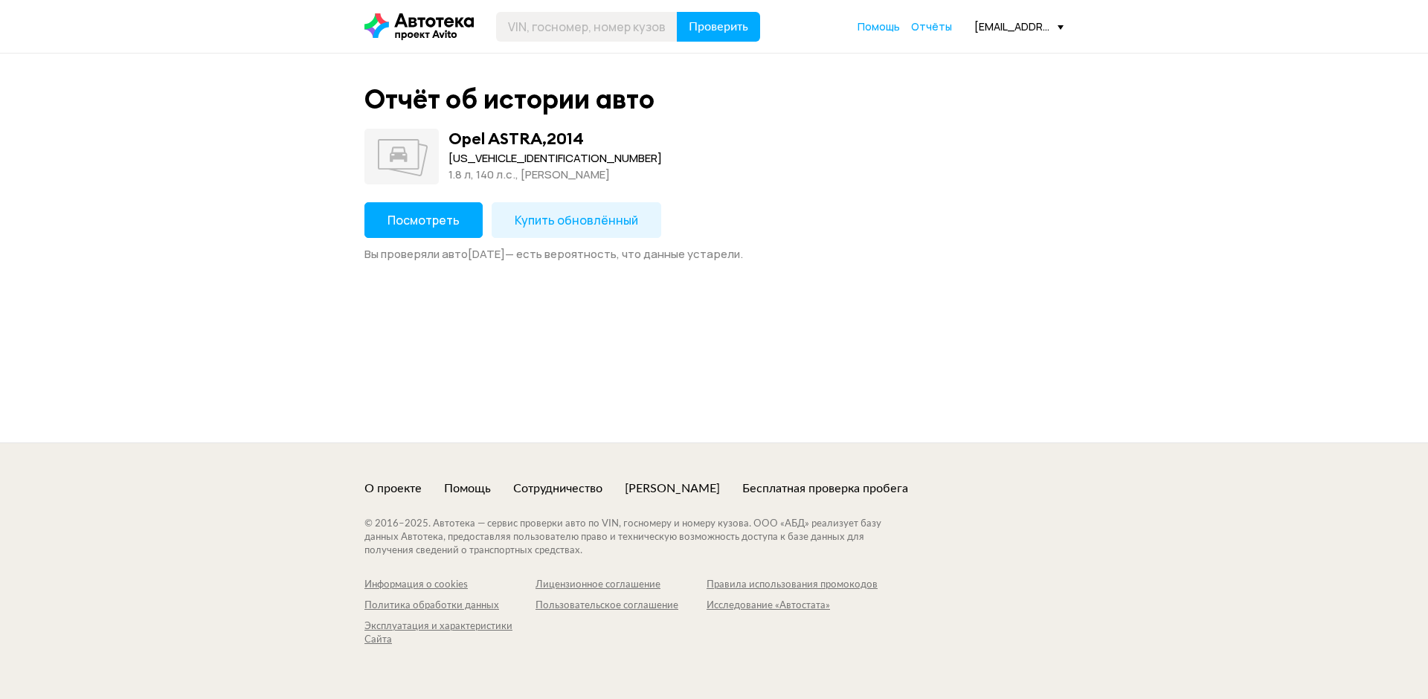
click at [442, 213] on span "Посмотреть" at bounding box center [423, 220] width 72 height 16
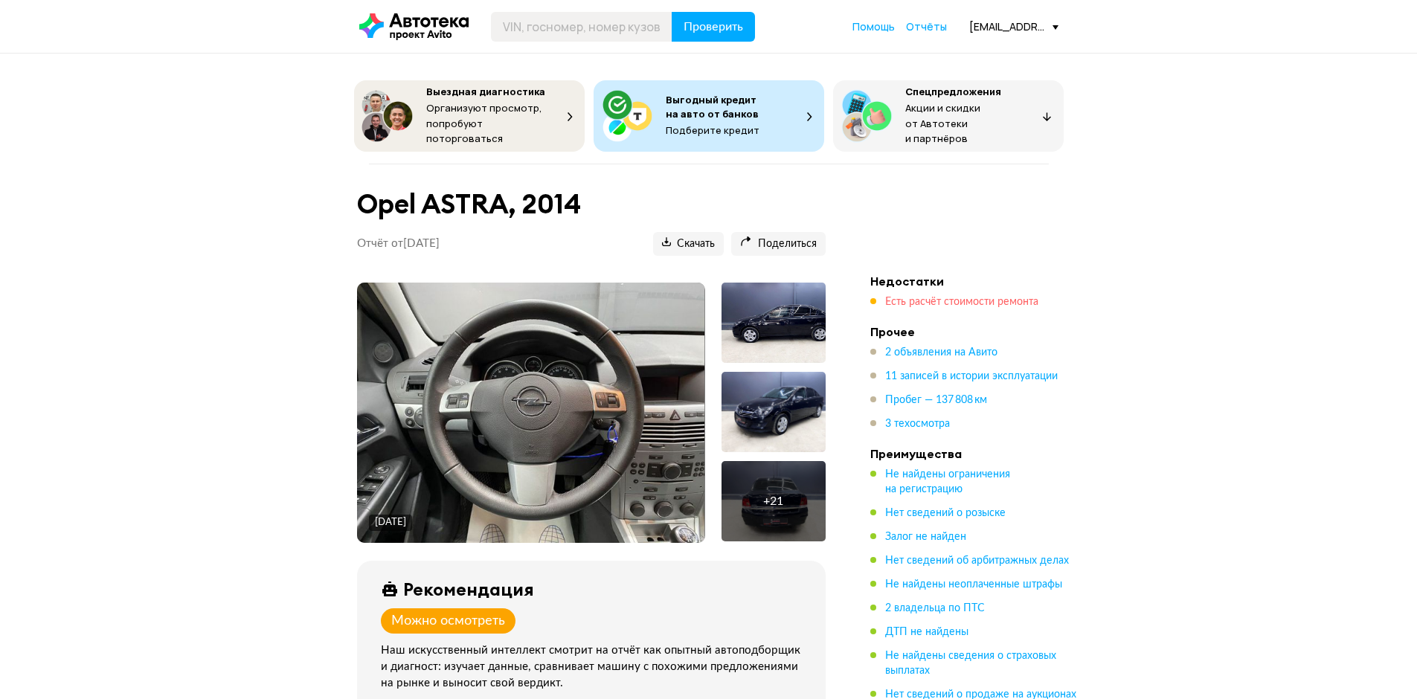
click at [904, 297] on span "Есть расчёт стоимости ремонта" at bounding box center [961, 302] width 153 height 10
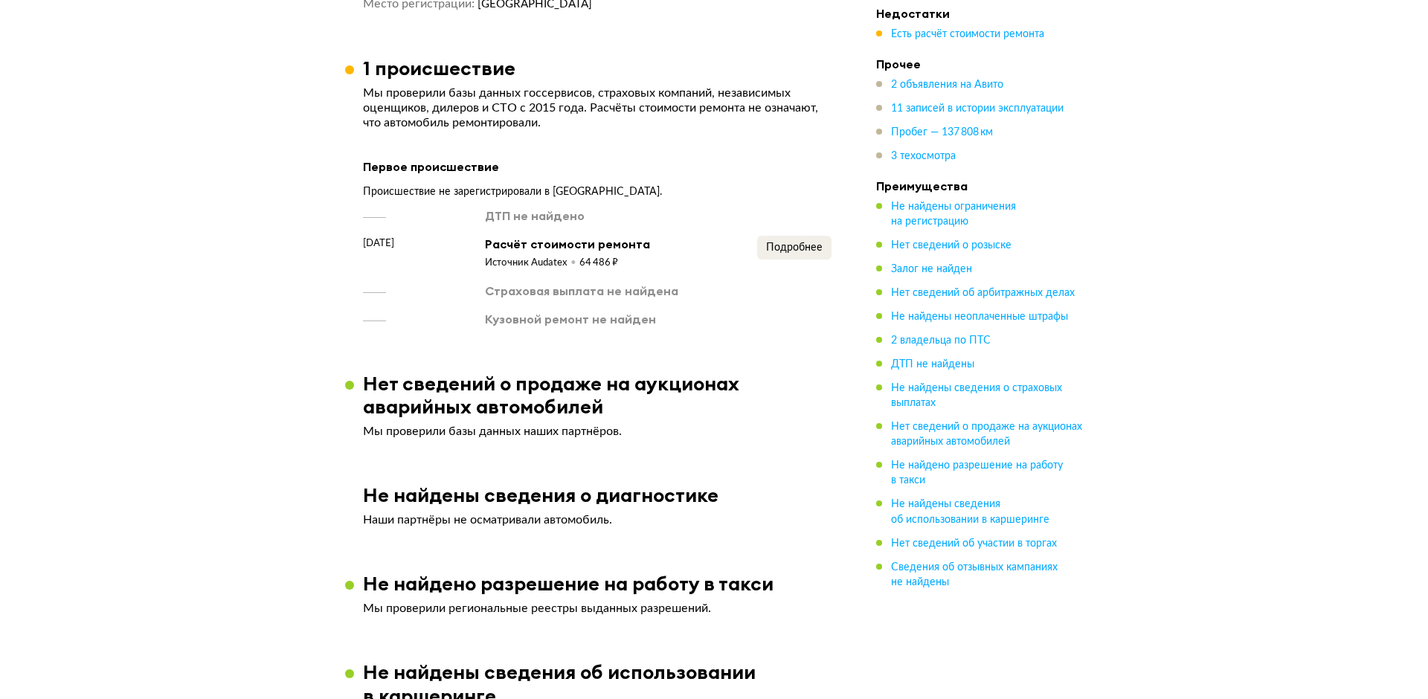
scroll to position [2121, 0]
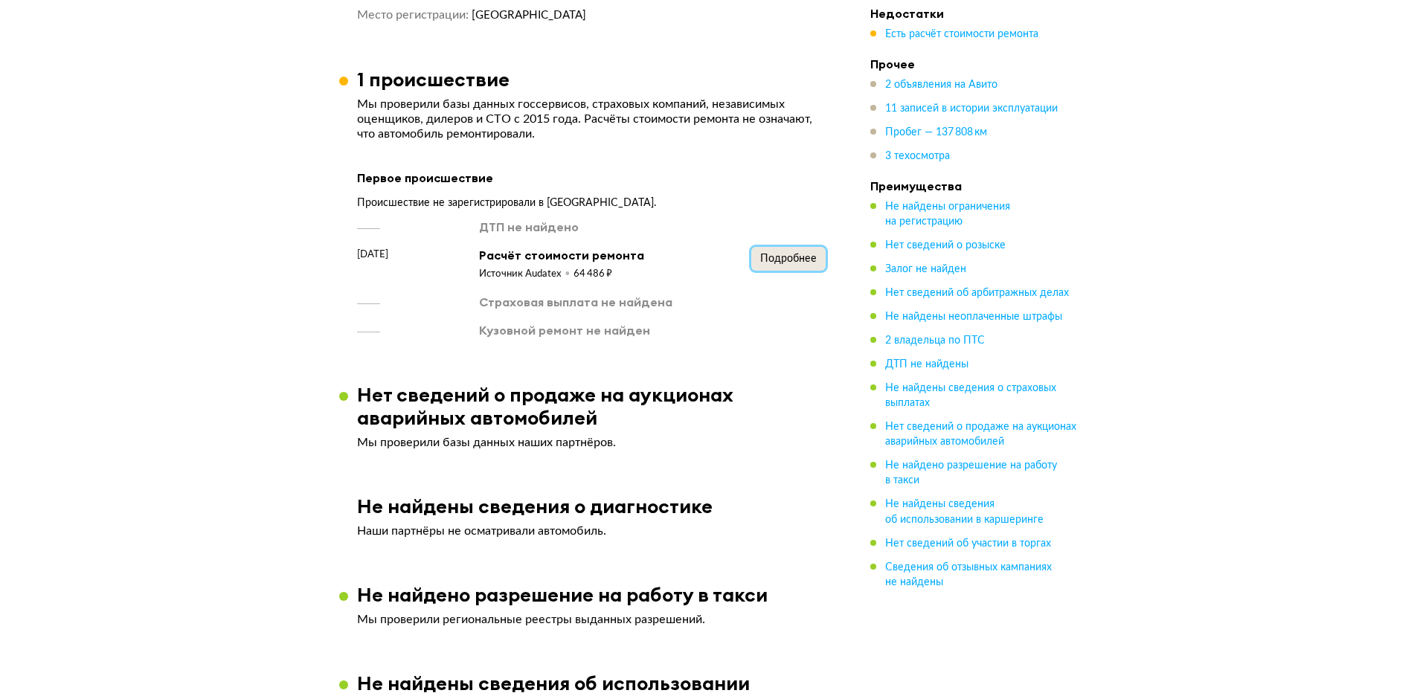
click at [787, 254] on span "Подробнее" at bounding box center [788, 259] width 57 height 10
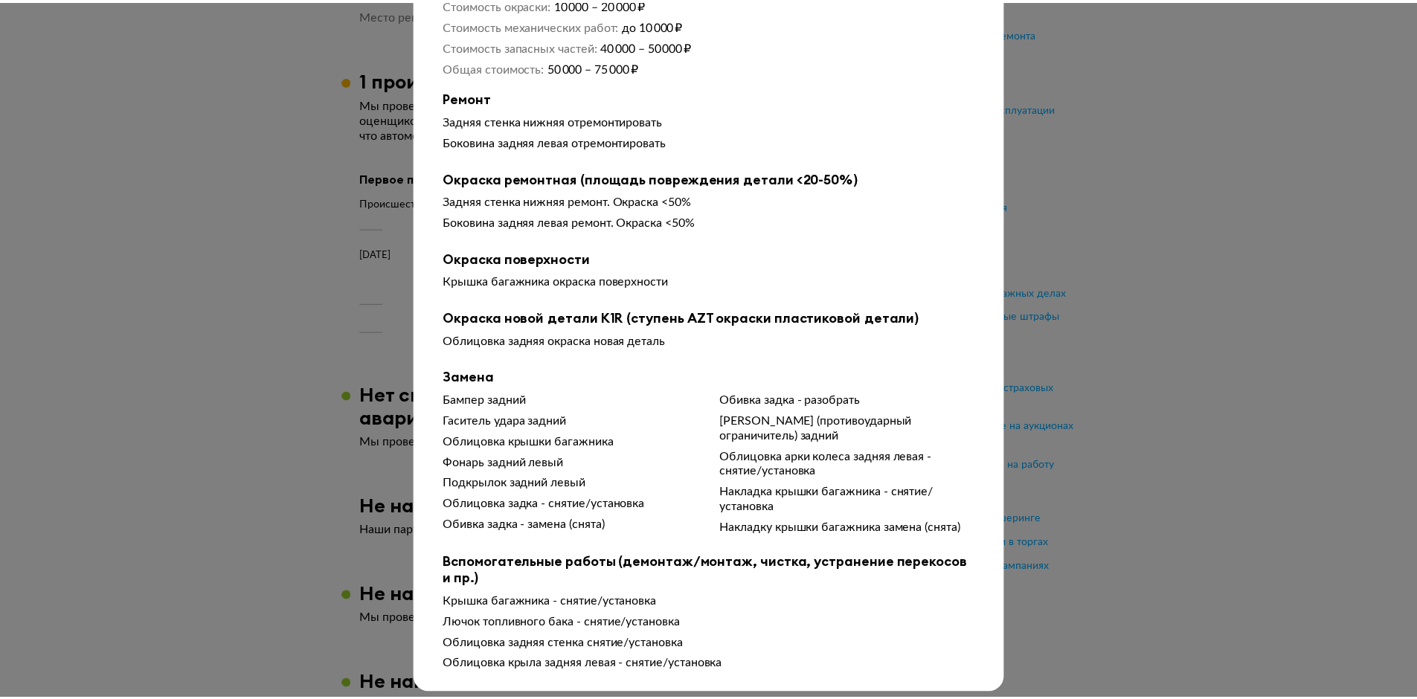
scroll to position [161, 0]
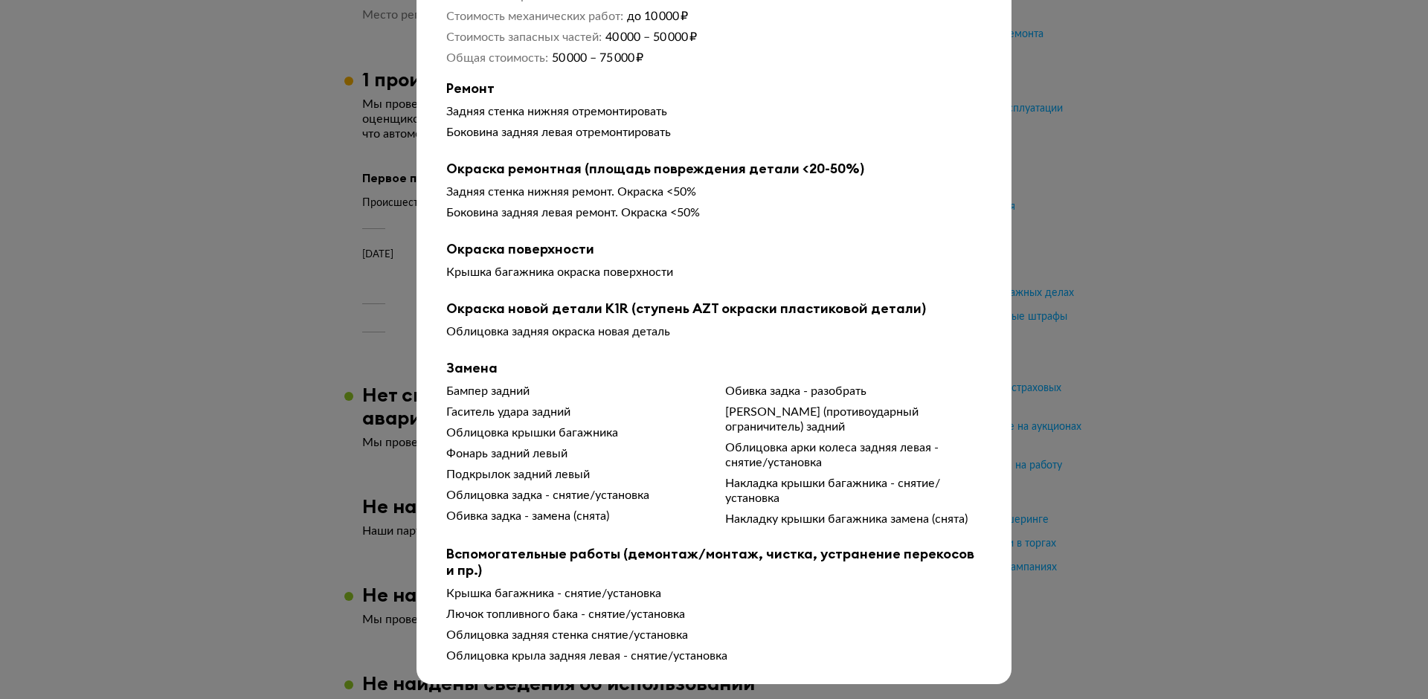
click at [1013, 178] on div at bounding box center [714, 191] width 1428 height 699
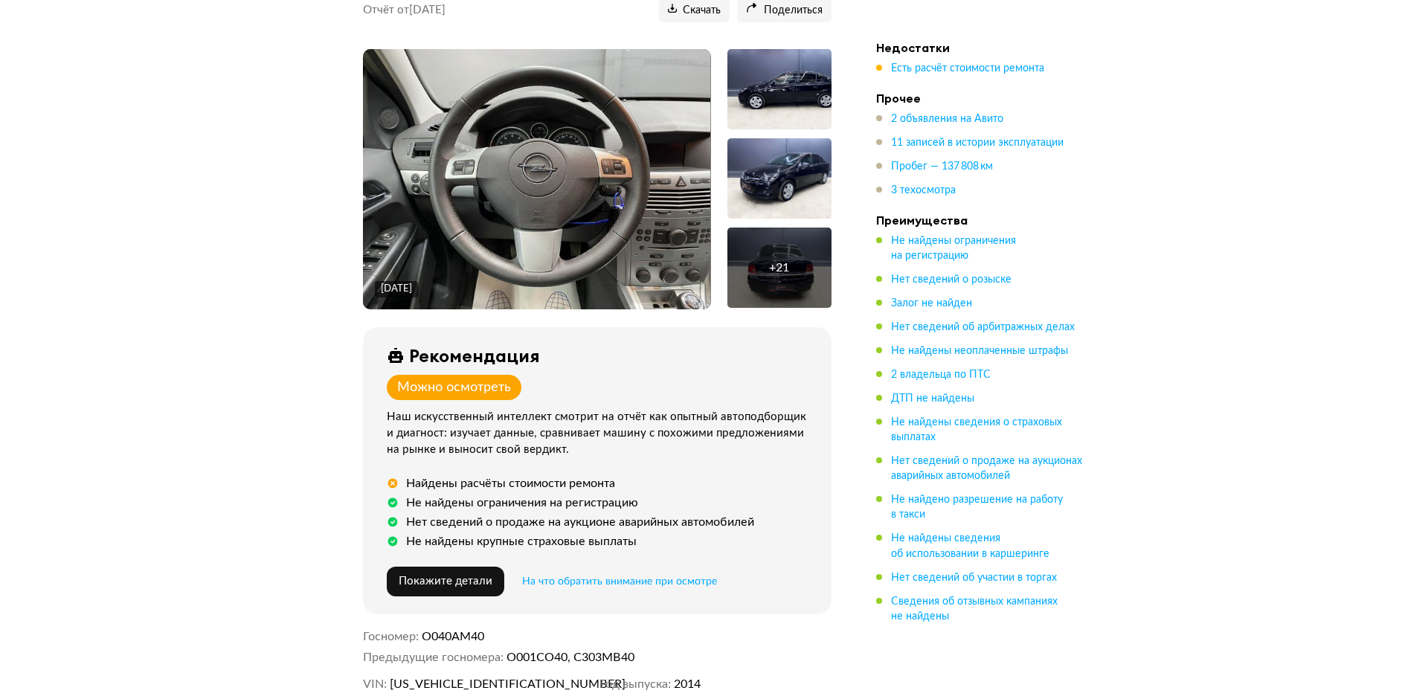
scroll to position [223, 0]
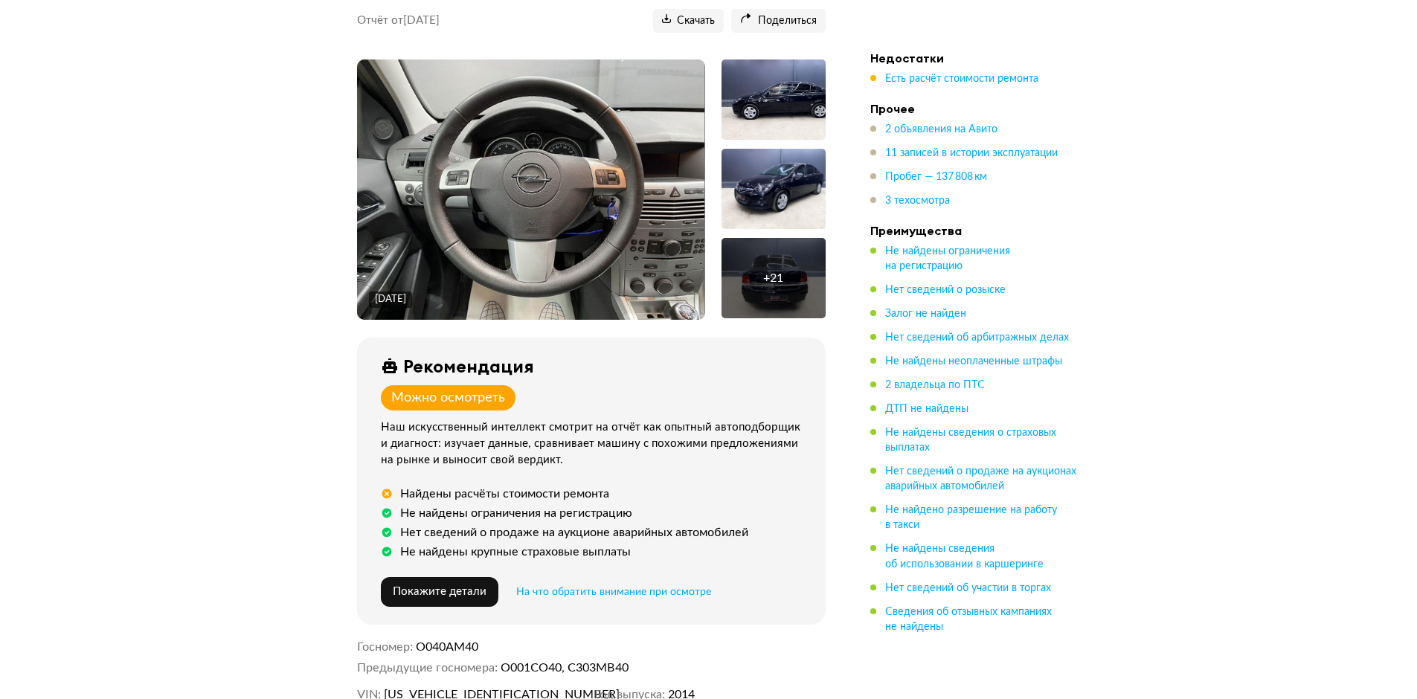
click at [791, 262] on div "+ 21" at bounding box center [773, 278] width 104 height 80
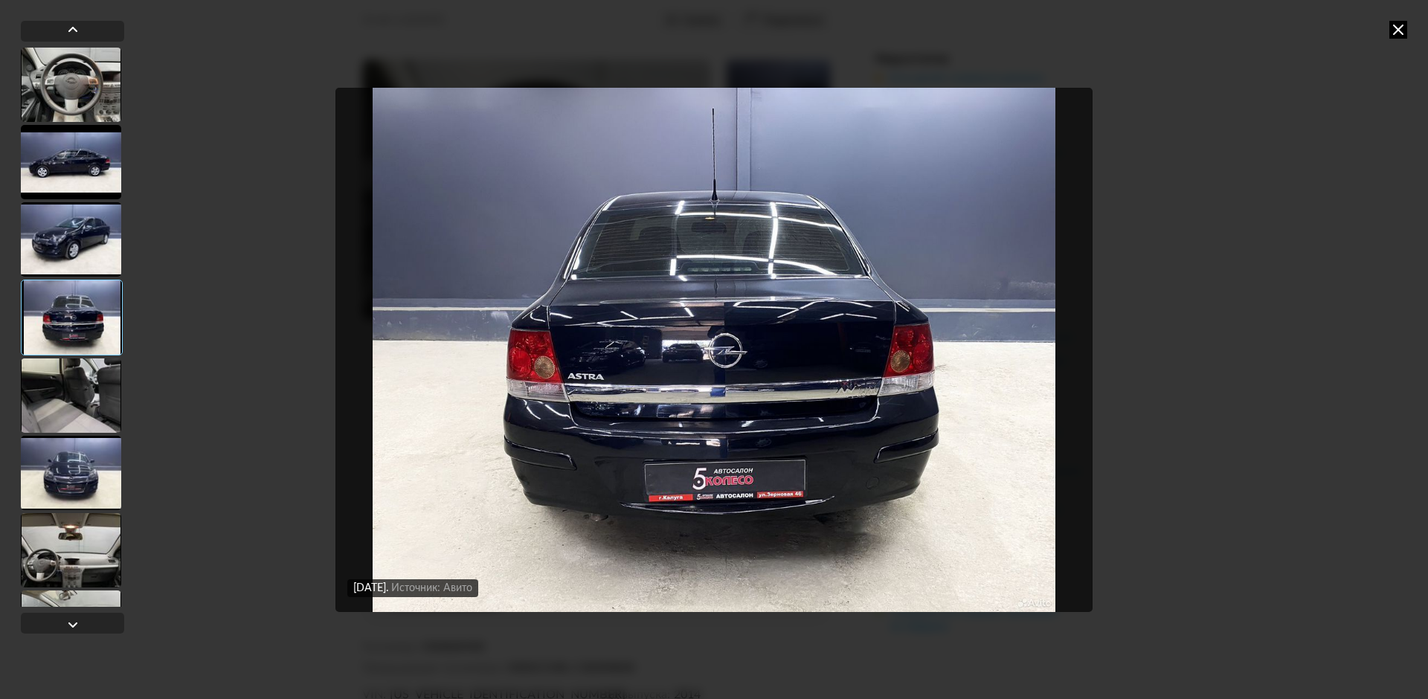
click at [92, 248] on div at bounding box center [71, 239] width 100 height 74
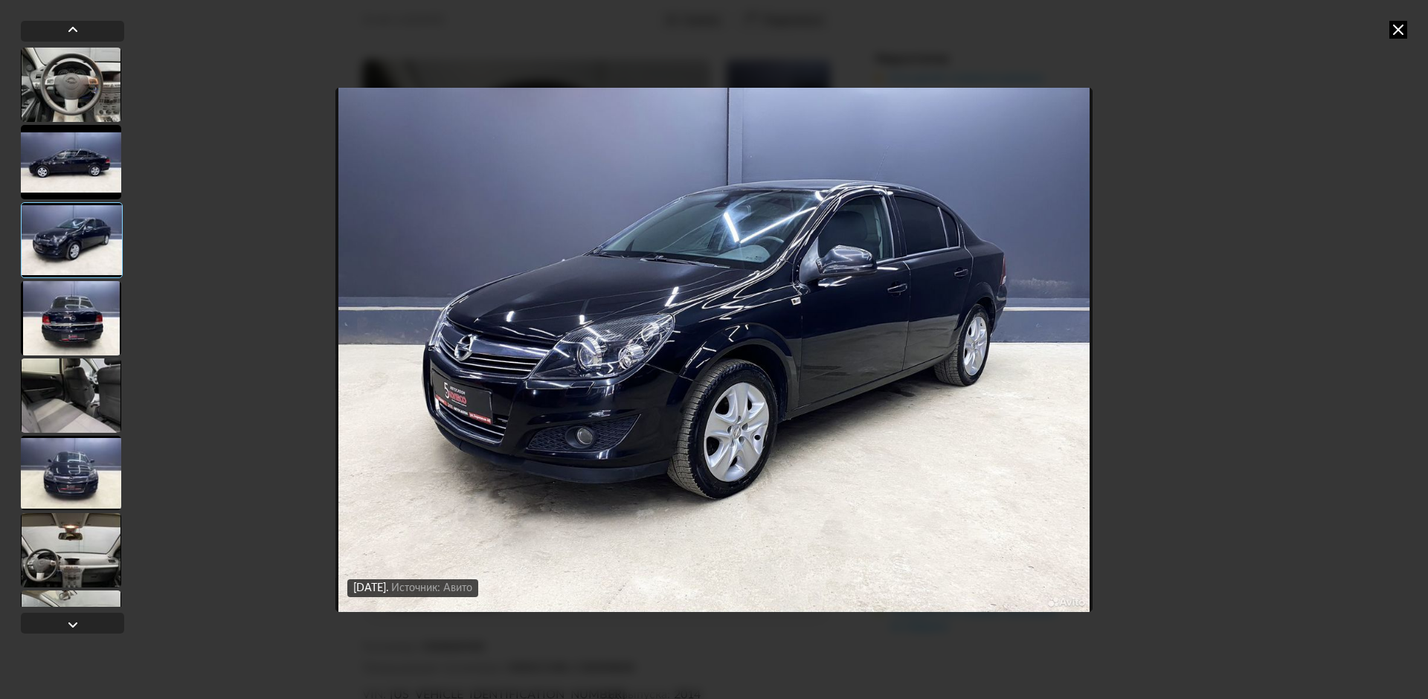
click at [99, 177] on div at bounding box center [71, 162] width 100 height 74
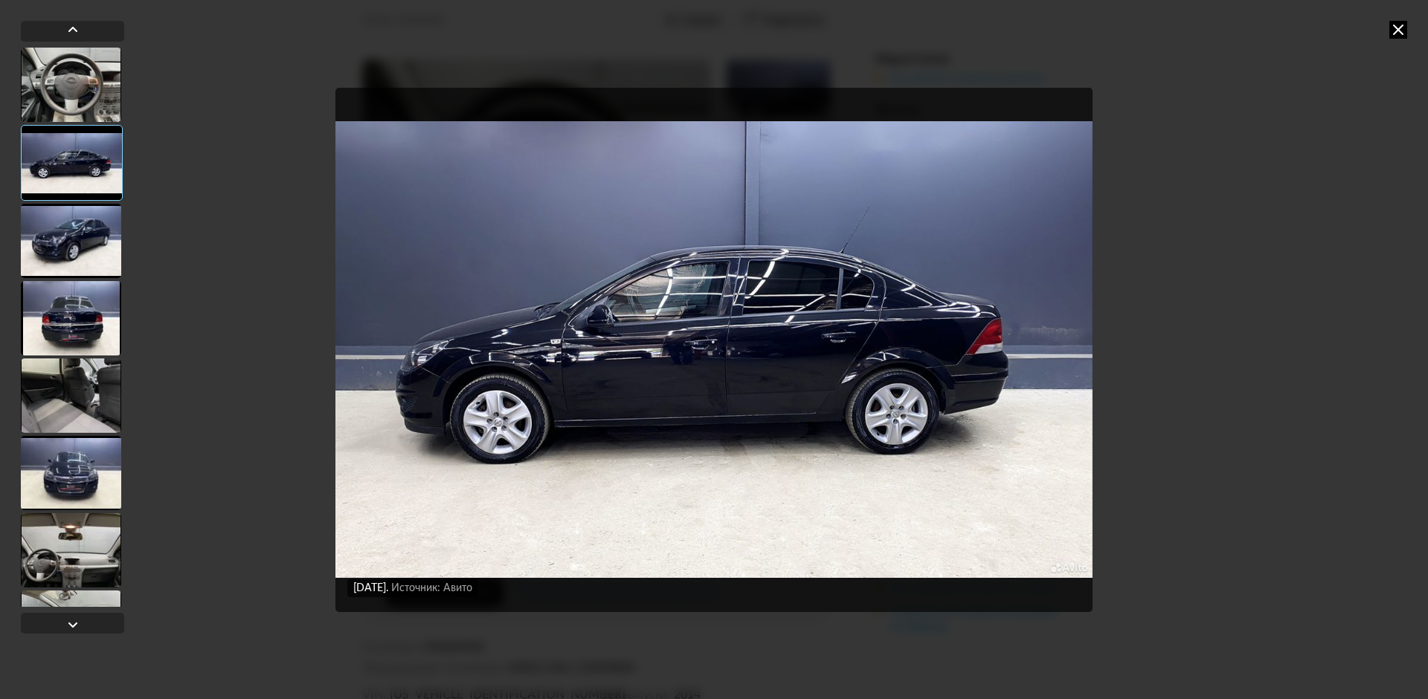
click at [73, 404] on div at bounding box center [71, 395] width 100 height 74
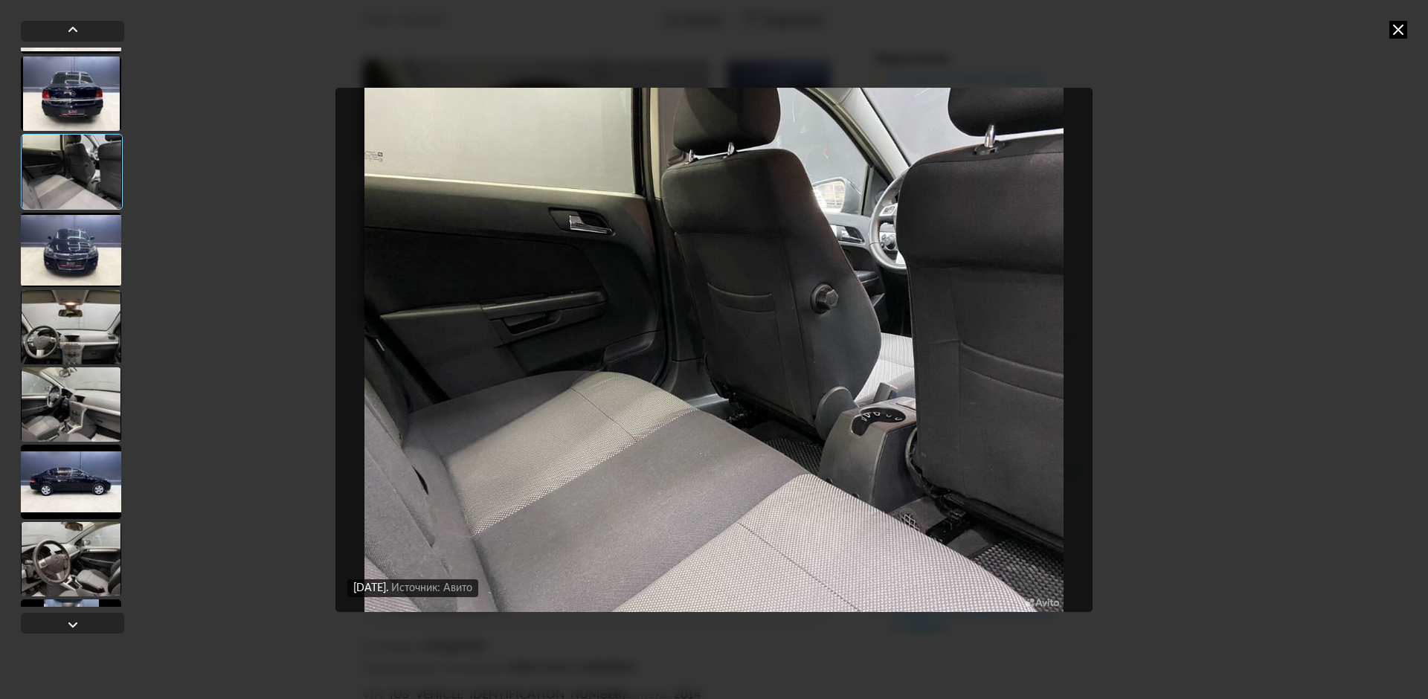
click at [88, 464] on div at bounding box center [71, 482] width 100 height 74
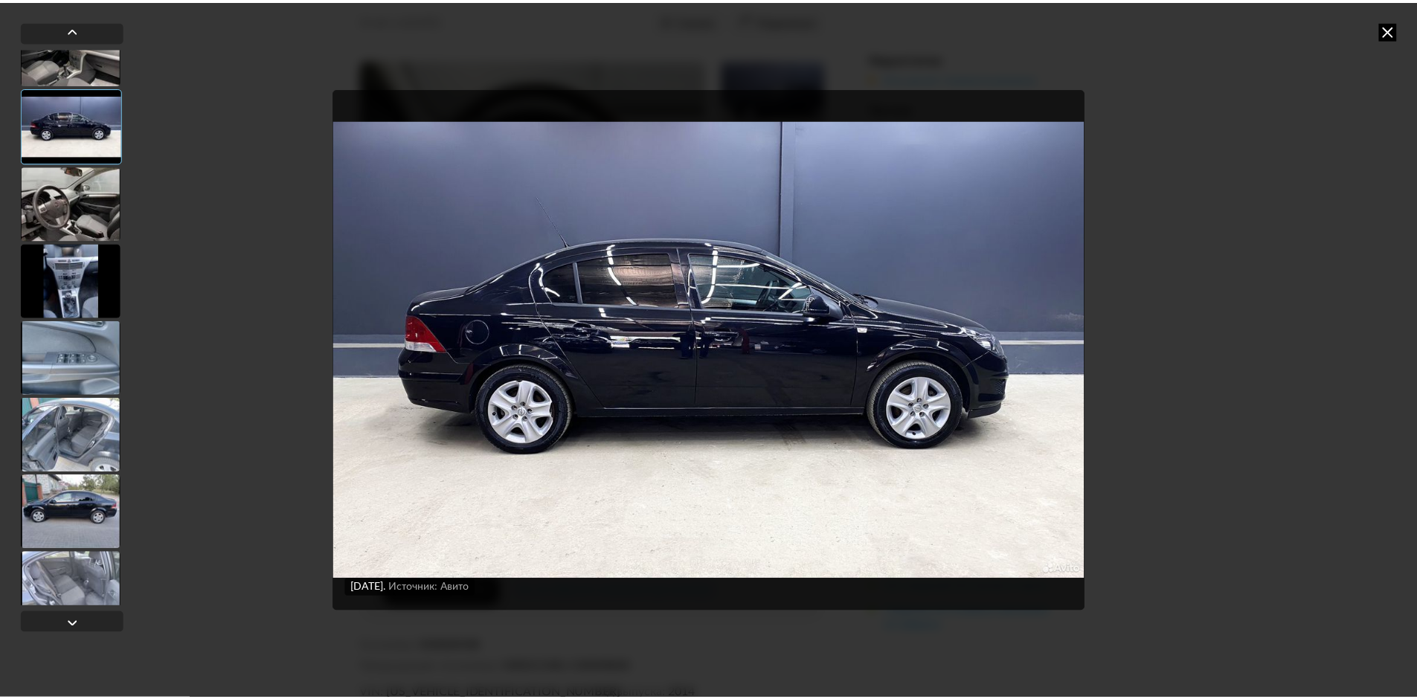
scroll to position [595, 0]
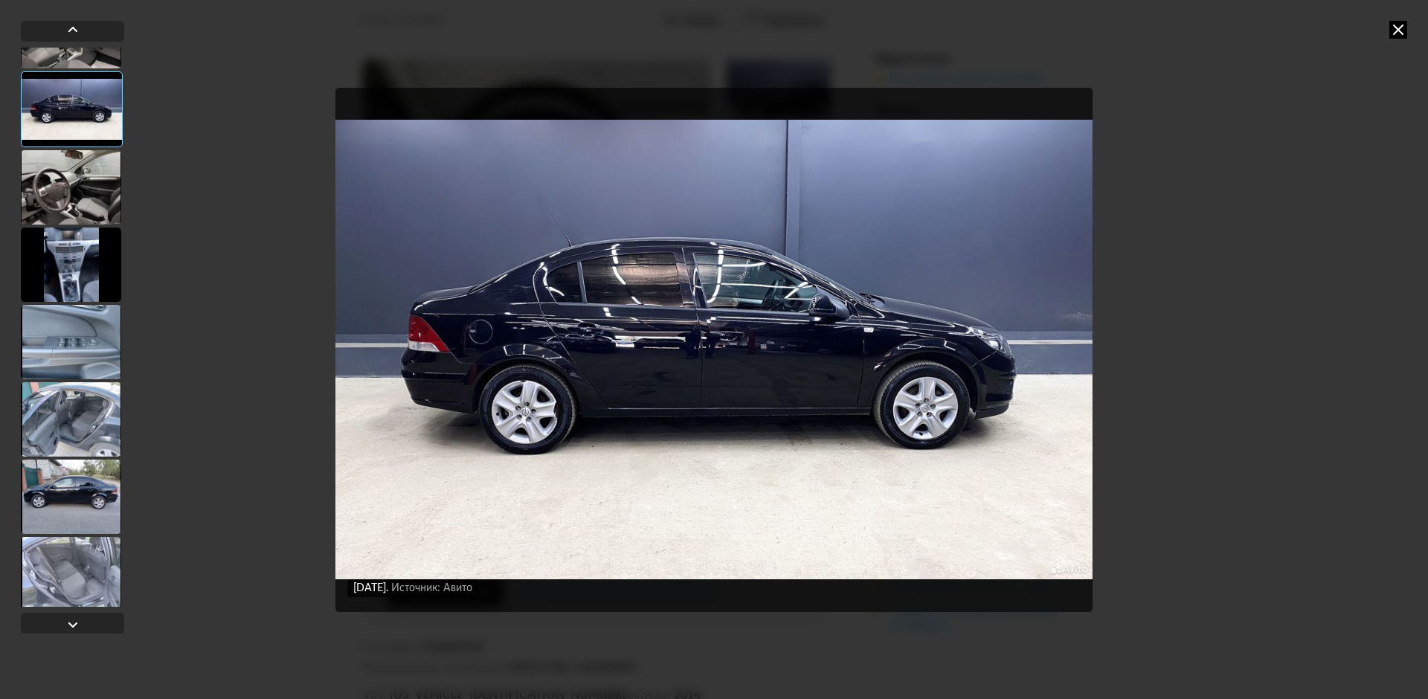
click at [87, 277] on div at bounding box center [71, 265] width 100 height 74
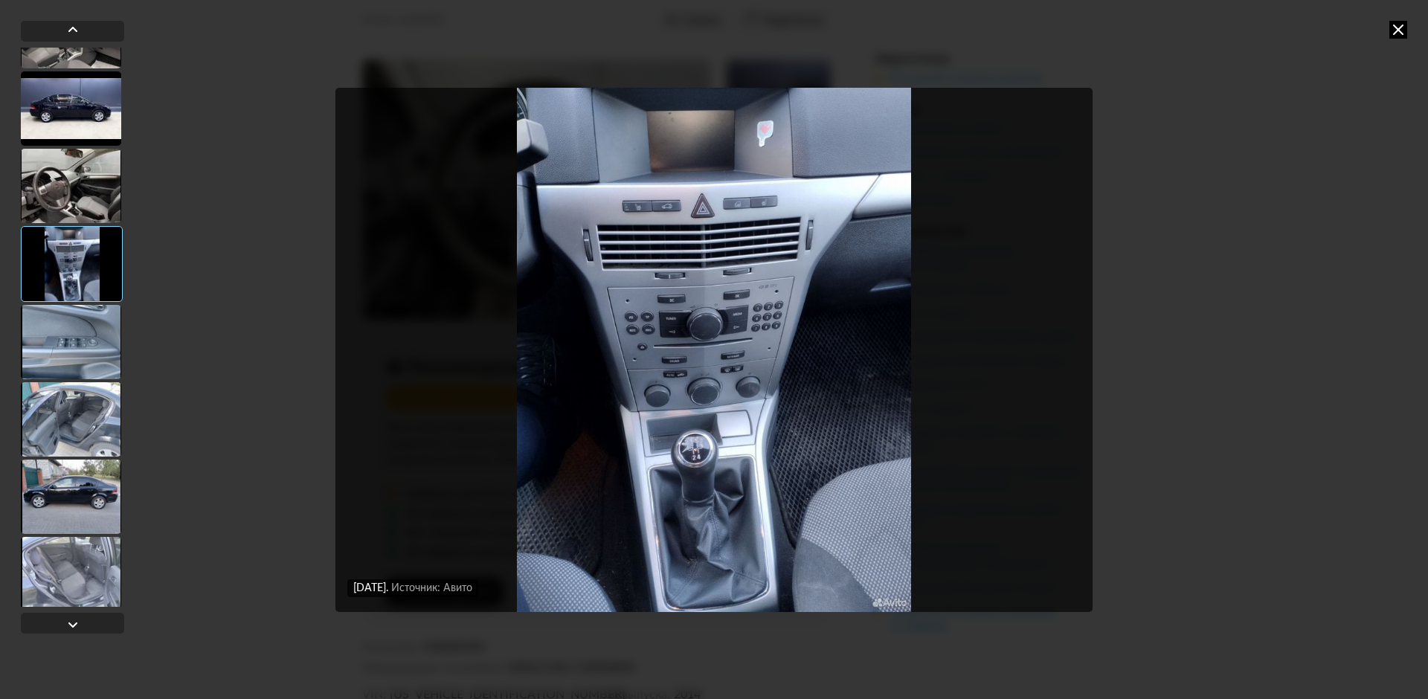
click at [79, 479] on div at bounding box center [71, 497] width 100 height 74
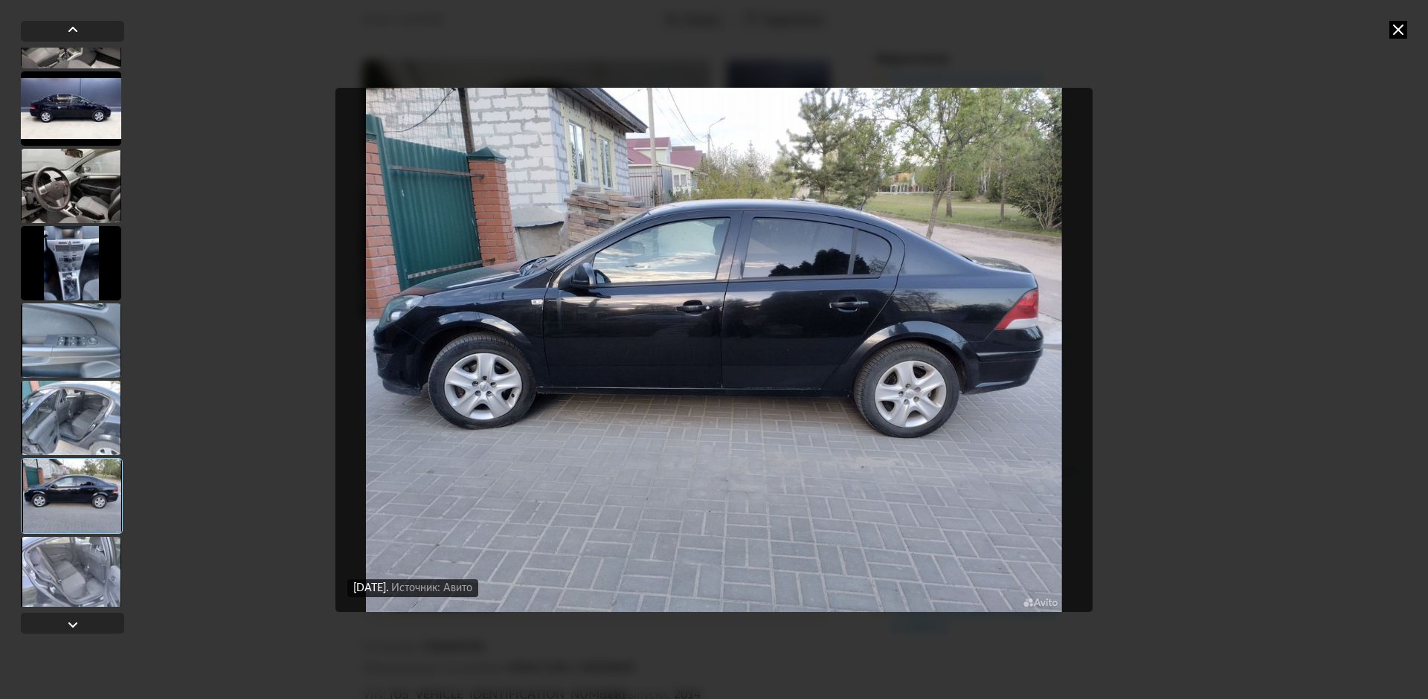
click at [1395, 31] on icon at bounding box center [1398, 30] width 18 height 18
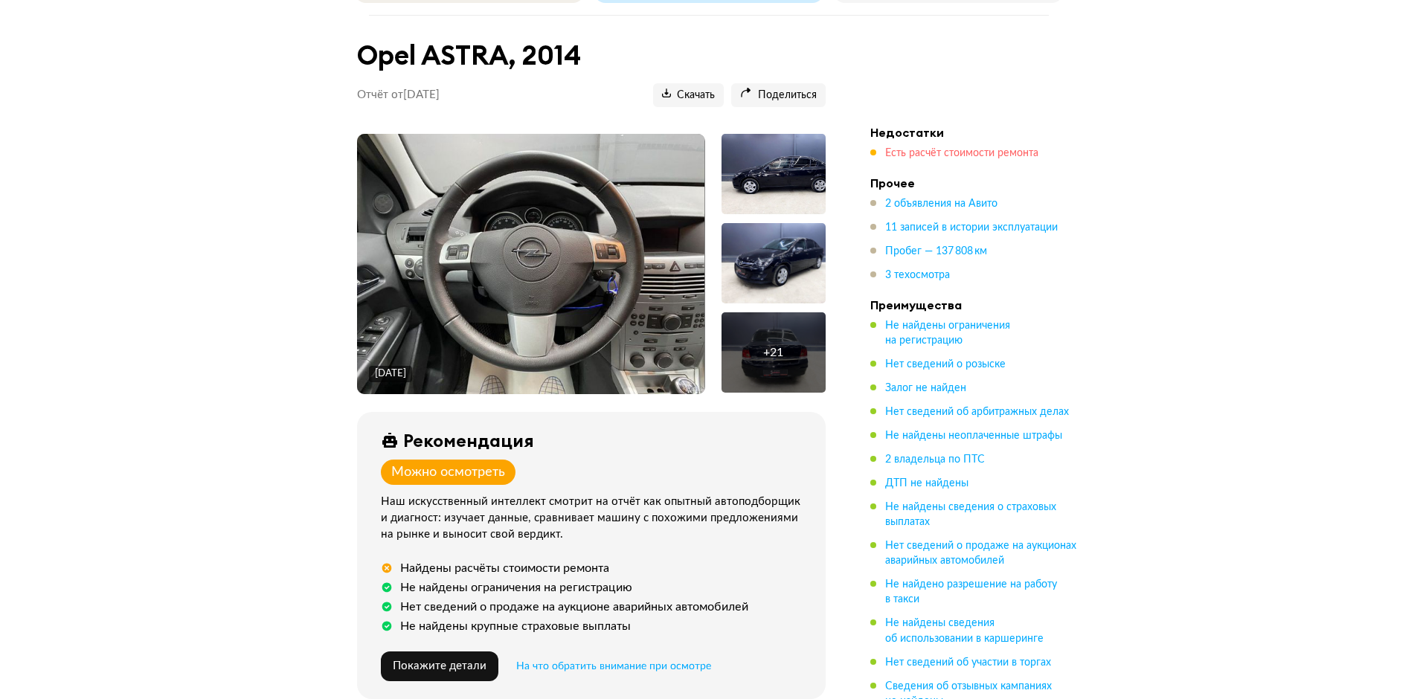
click at [895, 148] on span "Есть расчёт стоимости ремонта" at bounding box center [961, 153] width 153 height 10
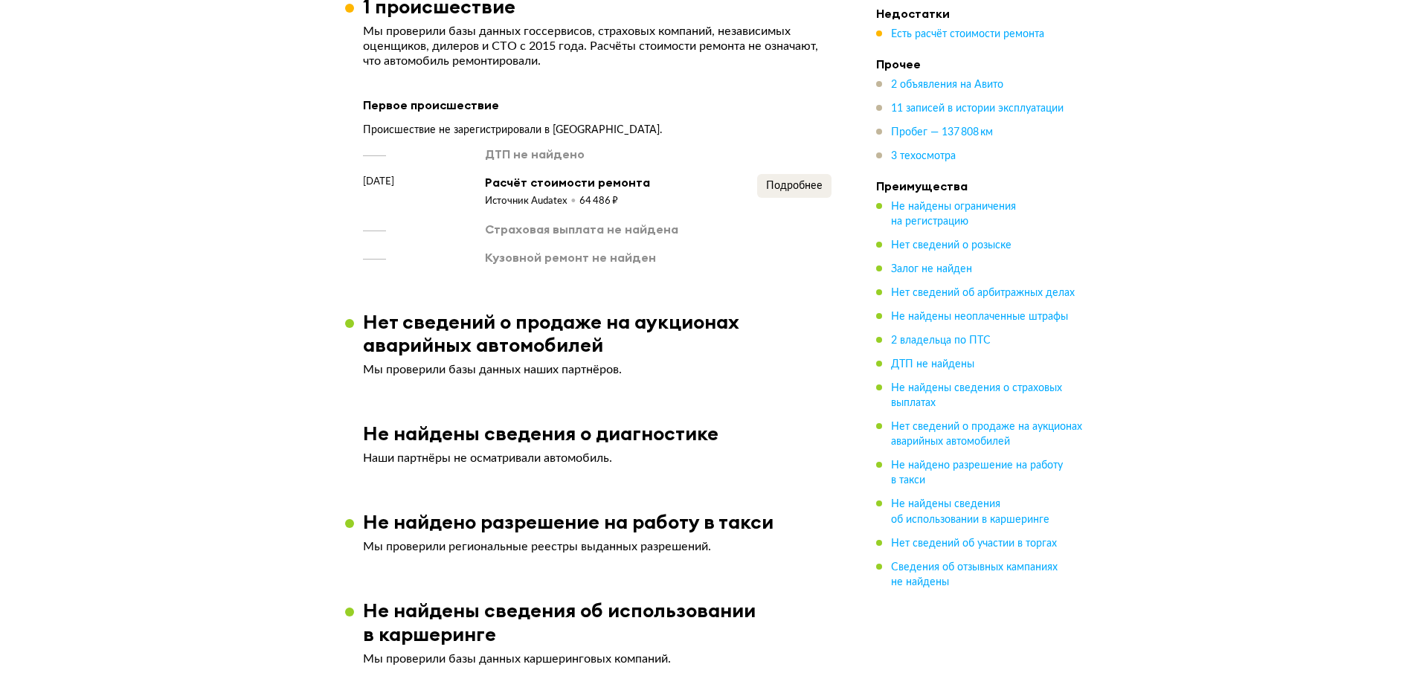
scroll to position [2046, 0]
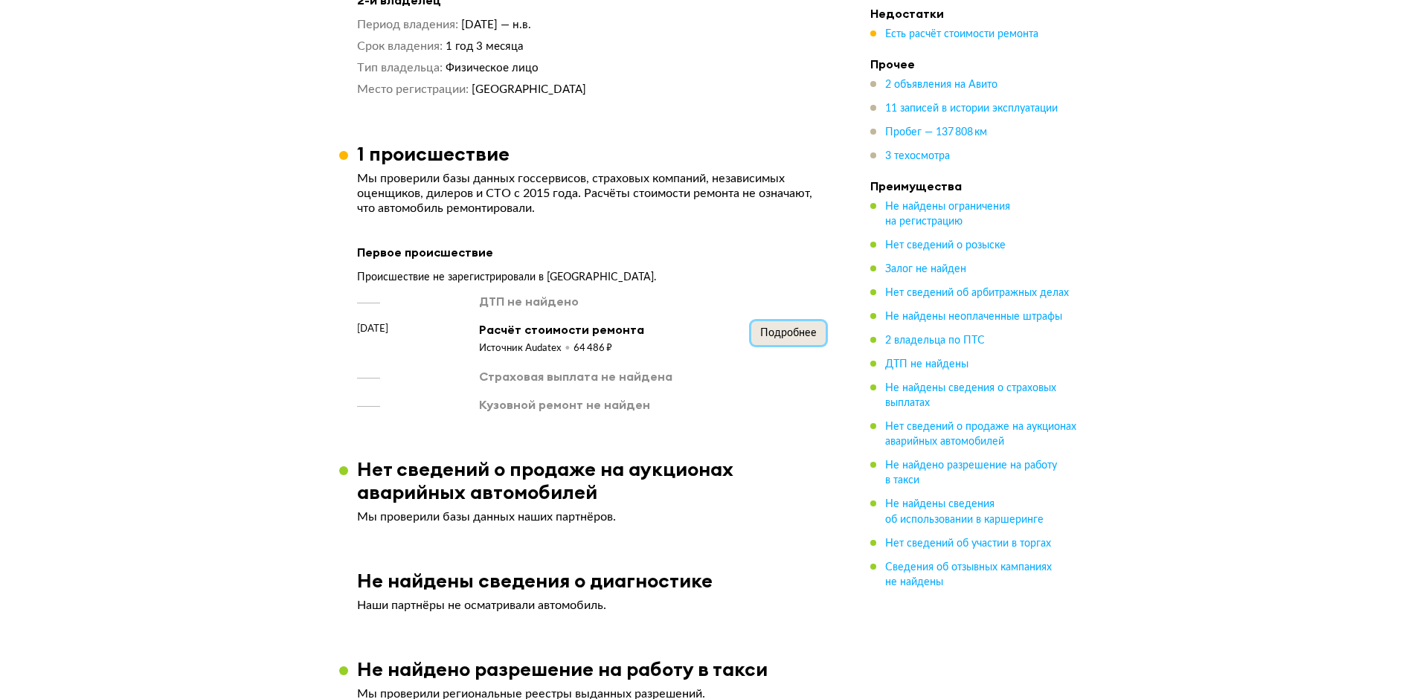
click at [783, 328] on span "Подробнее" at bounding box center [788, 333] width 57 height 10
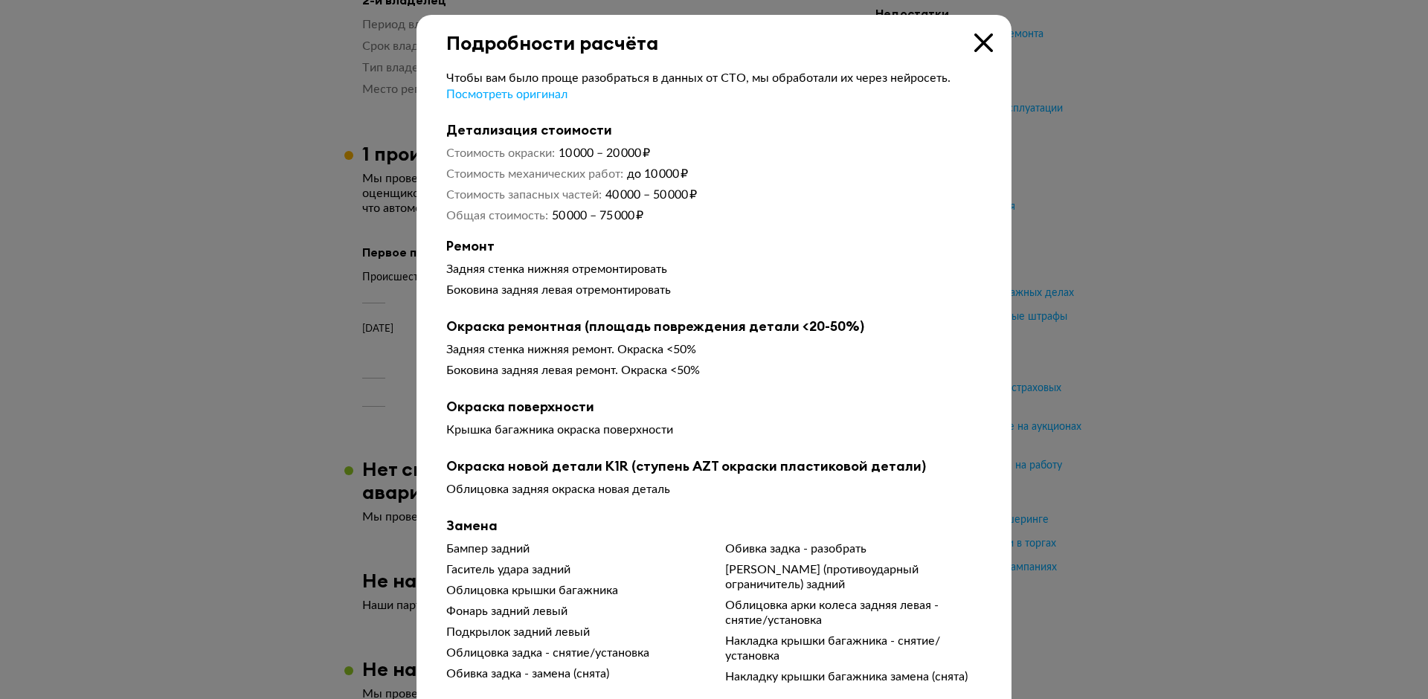
click at [1134, 168] on div at bounding box center [714, 349] width 1428 height 699
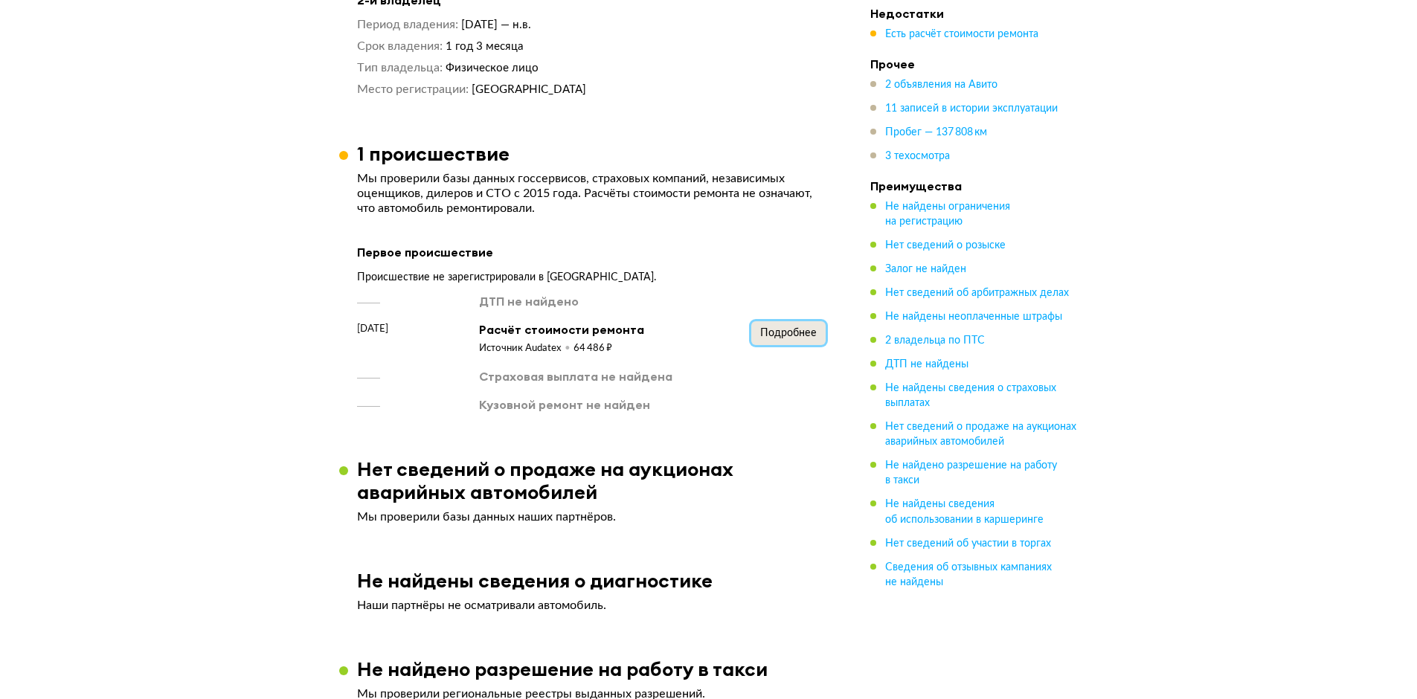
click at [780, 328] on span "Подробнее" at bounding box center [788, 333] width 57 height 10
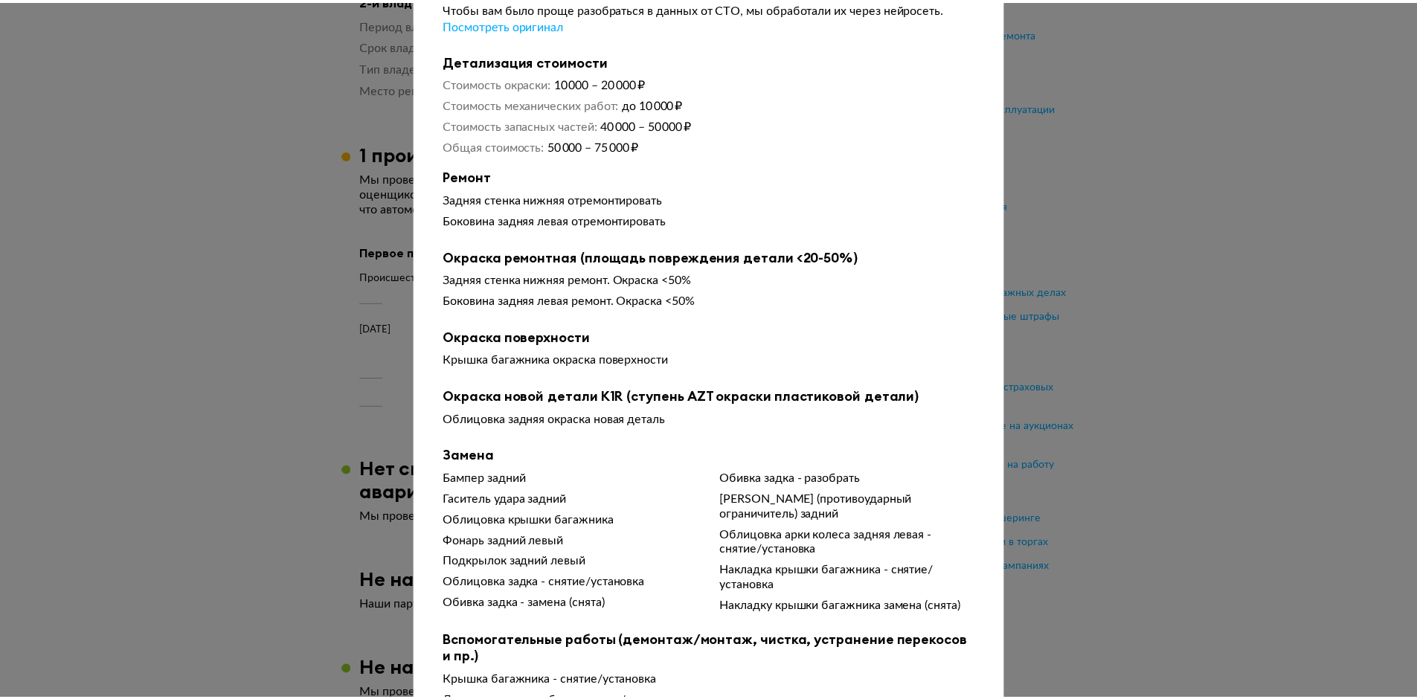
scroll to position [161, 0]
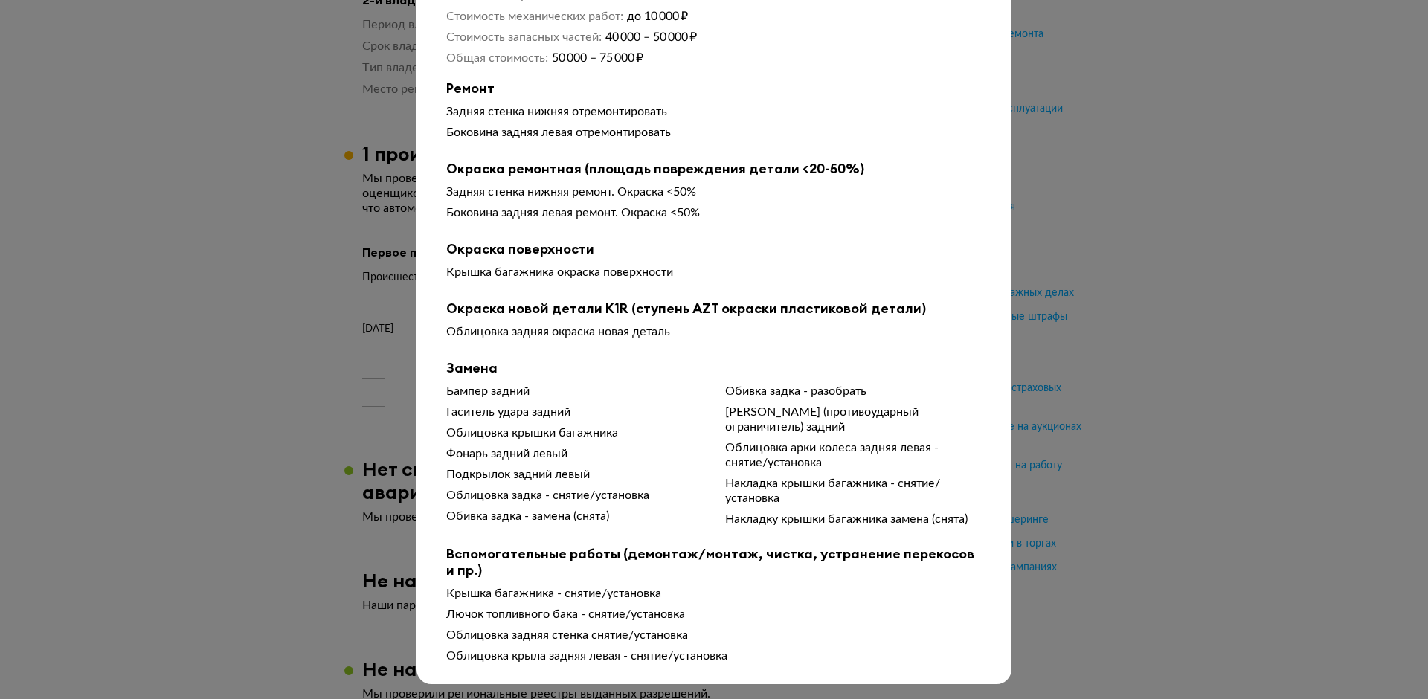
click at [1099, 162] on div at bounding box center [714, 191] width 1428 height 699
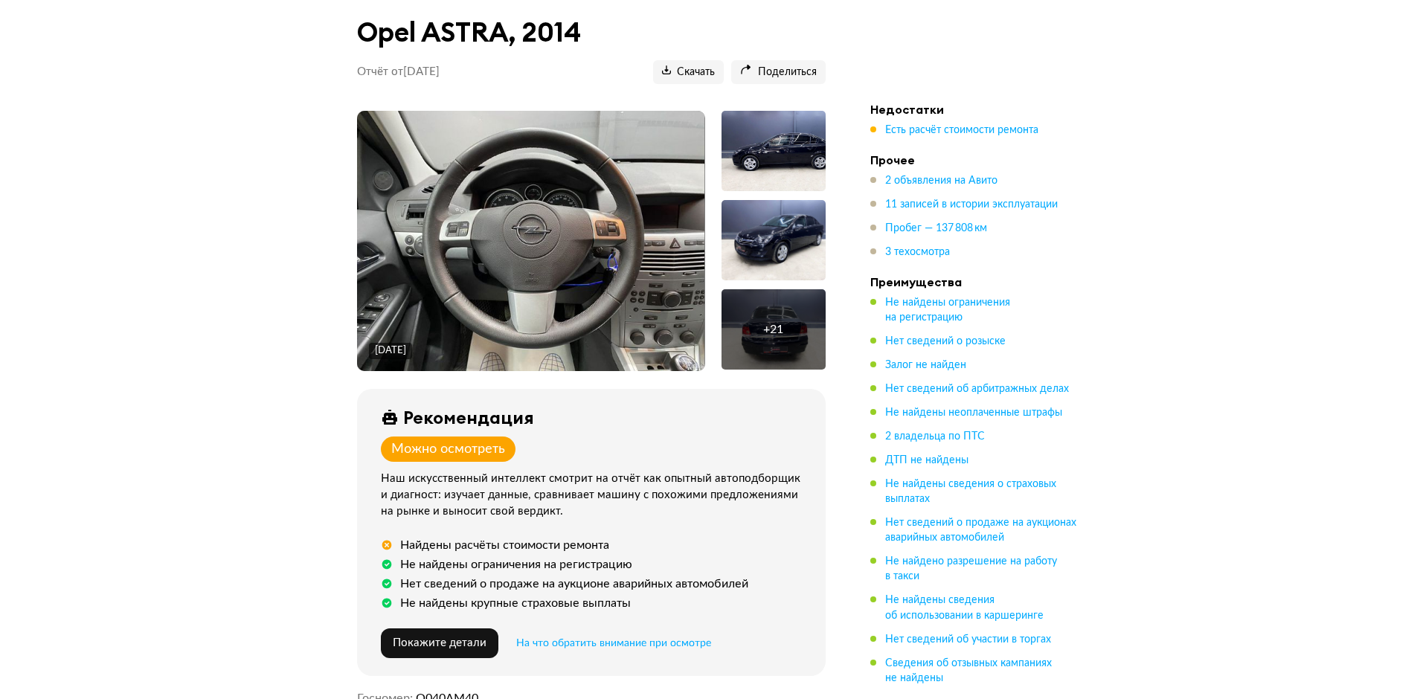
scroll to position [297, 0]
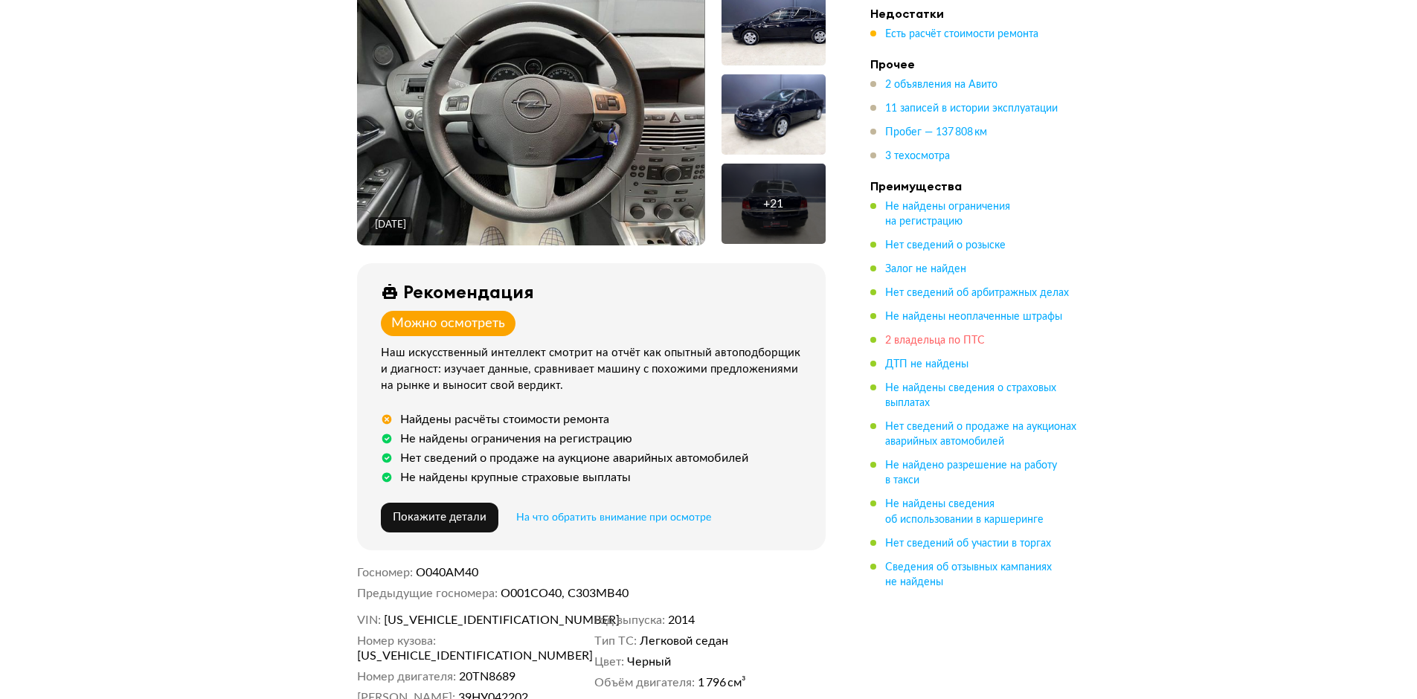
click at [967, 344] on span "2 владельца по ПТС" at bounding box center [935, 340] width 100 height 10
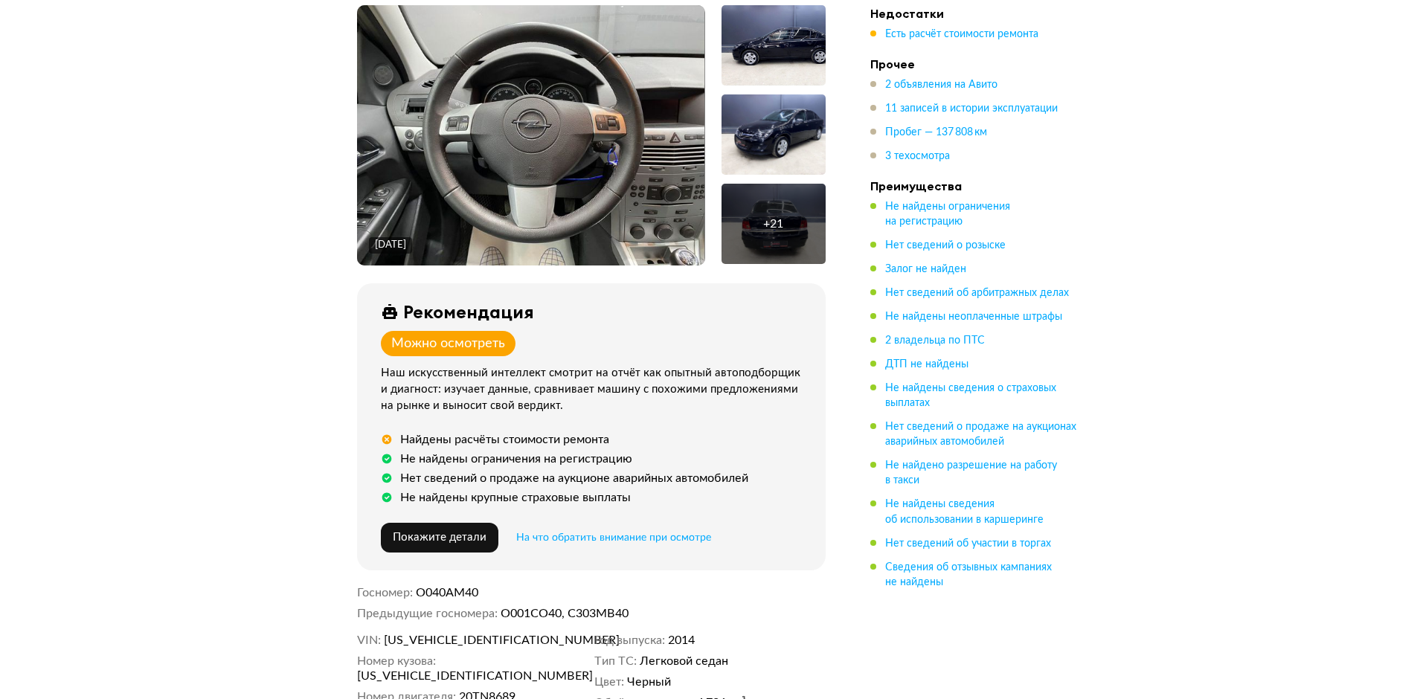
scroll to position [0, 0]
